Goal: Task Accomplishment & Management: Use online tool/utility

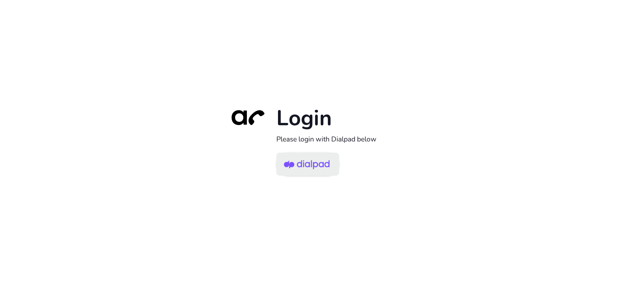
click at [329, 160] on img at bounding box center [307, 164] width 46 height 21
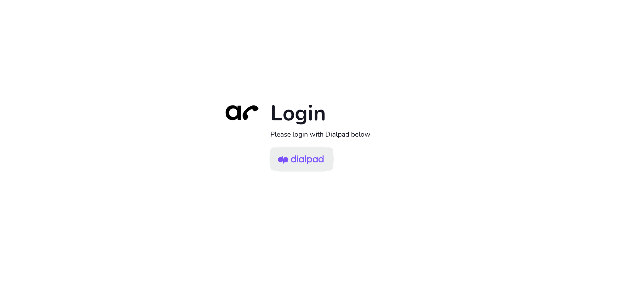
click at [290, 167] on img at bounding box center [301, 159] width 46 height 21
click at [298, 163] on img at bounding box center [301, 159] width 46 height 21
click at [306, 155] on img at bounding box center [301, 159] width 46 height 21
